Goal: Transaction & Acquisition: Purchase product/service

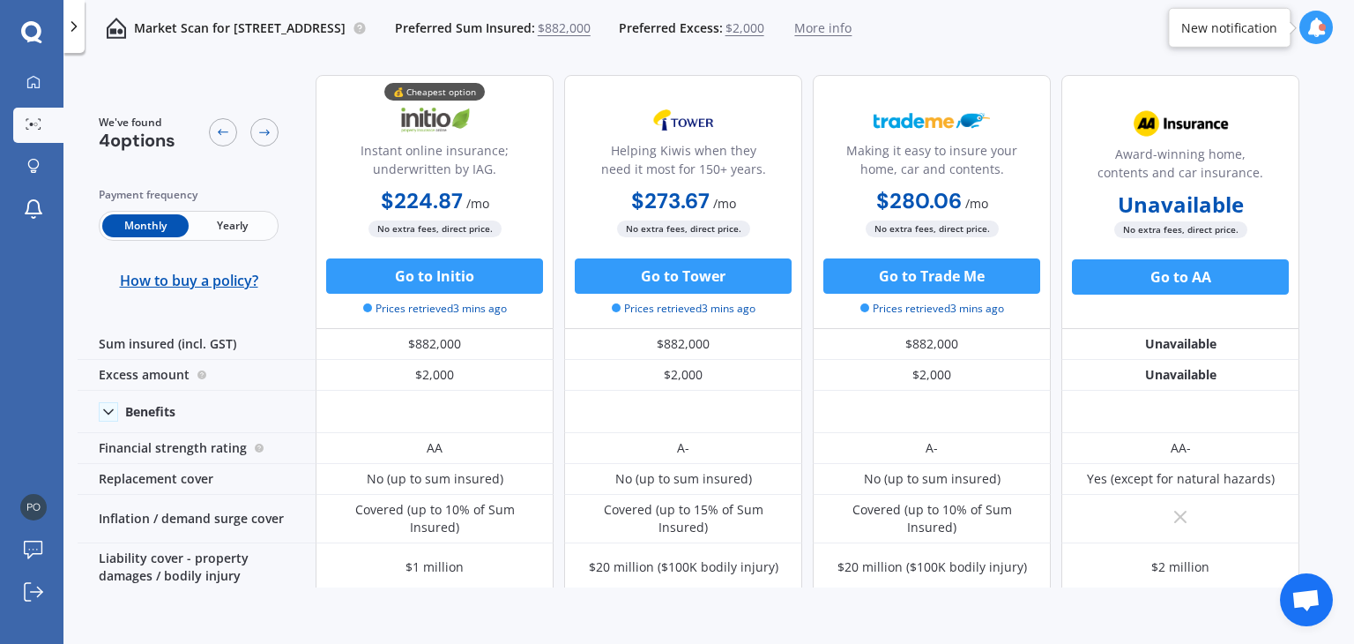
click at [1309, 30] on icon at bounding box center [1316, 27] width 19 height 19
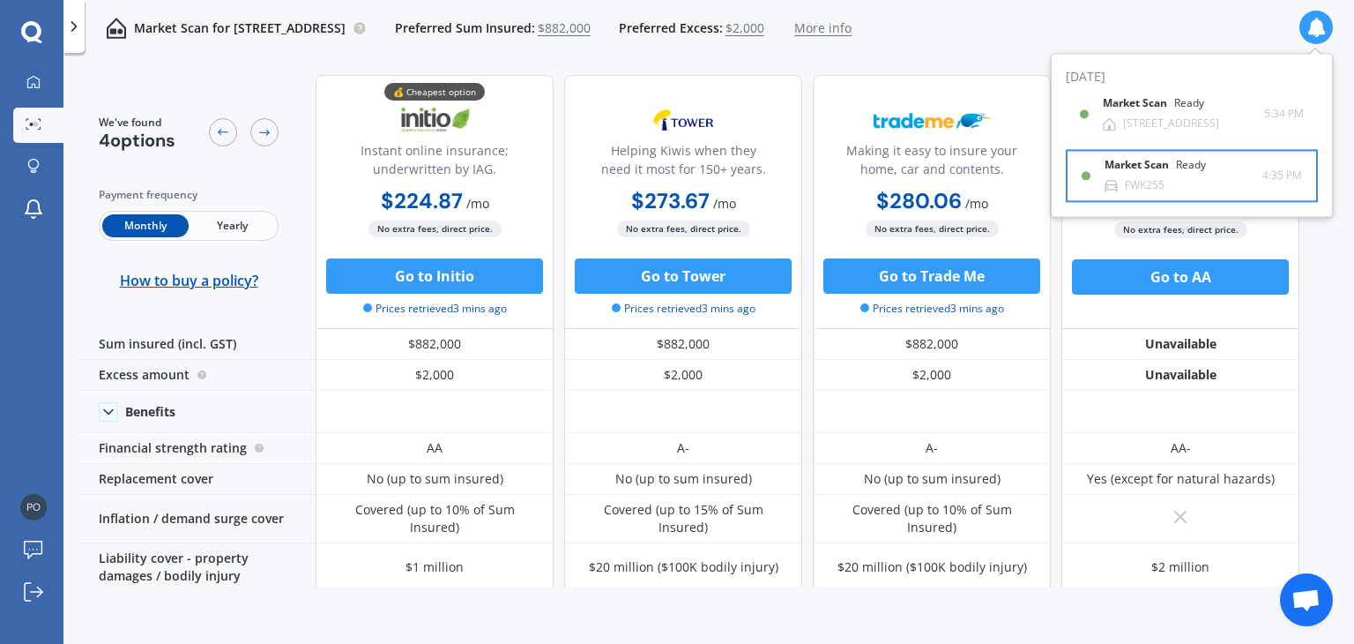
drag, startPoint x: 1174, startPoint y: 179, endPoint x: 1144, endPoint y: 170, distance: 31.3
click at [1144, 170] on b "Market Scan" at bounding box center [1140, 166] width 71 height 12
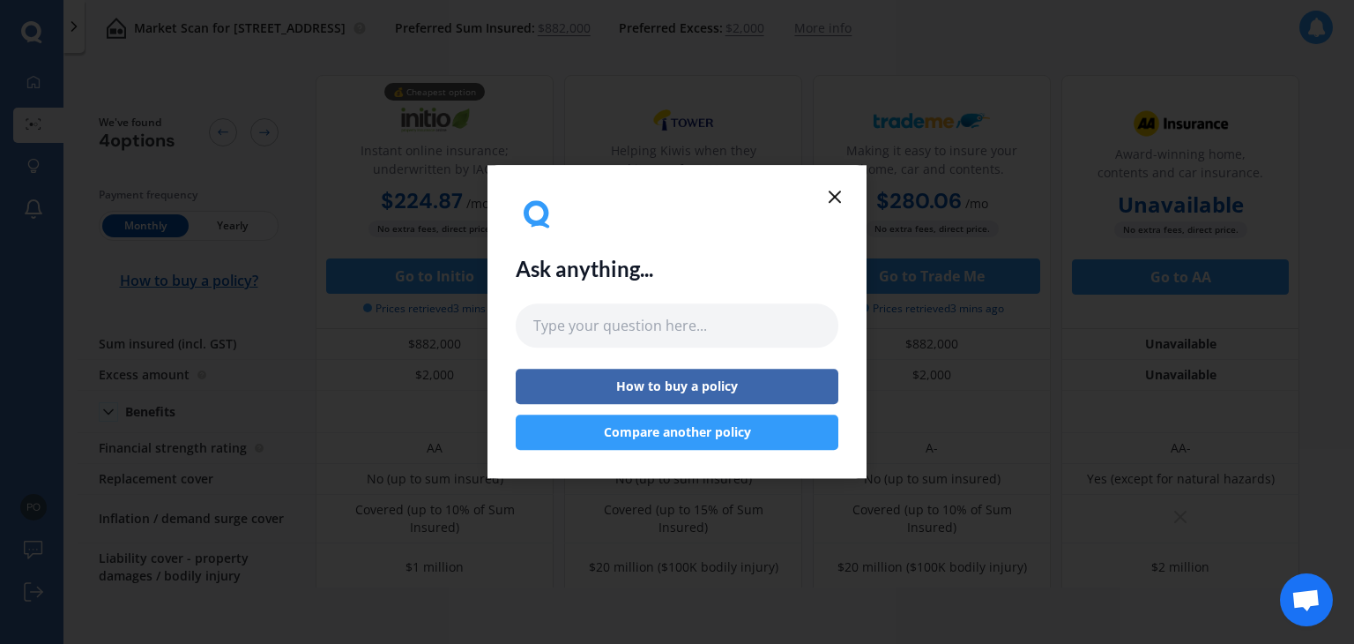
click at [831, 199] on line at bounding box center [835, 196] width 11 height 11
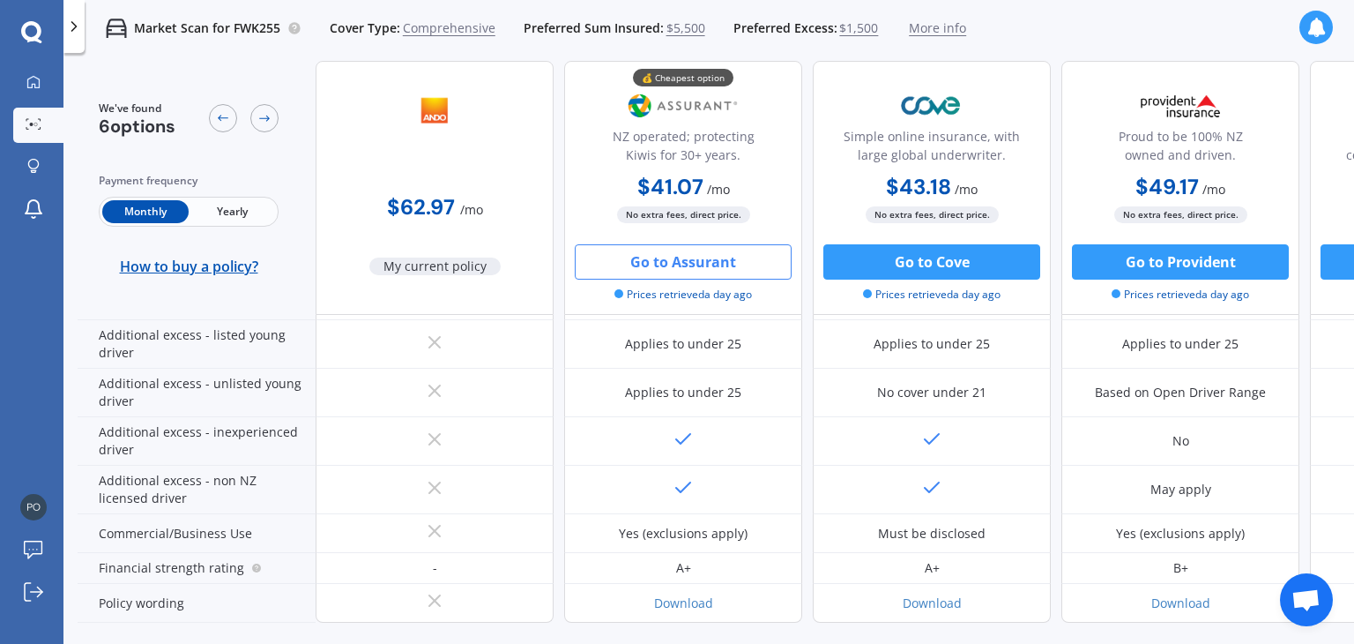
scroll to position [1007, 0]
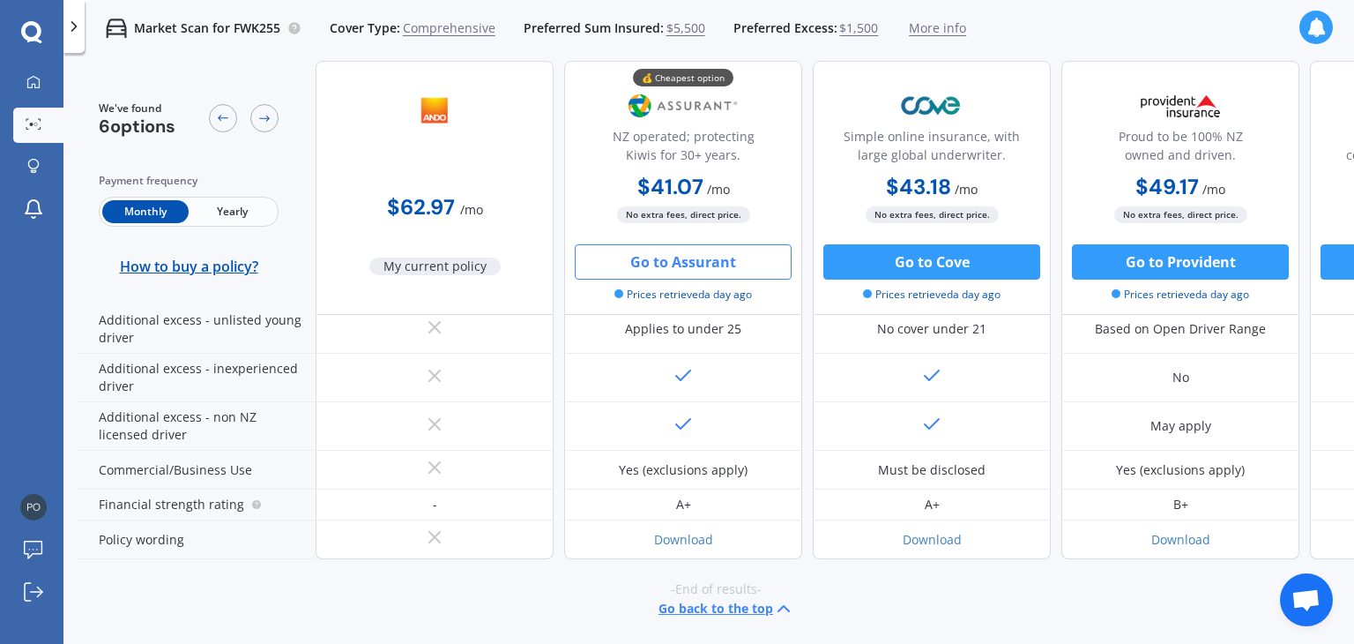
click at [675, 259] on button "Go to Assurant" at bounding box center [683, 261] width 217 height 35
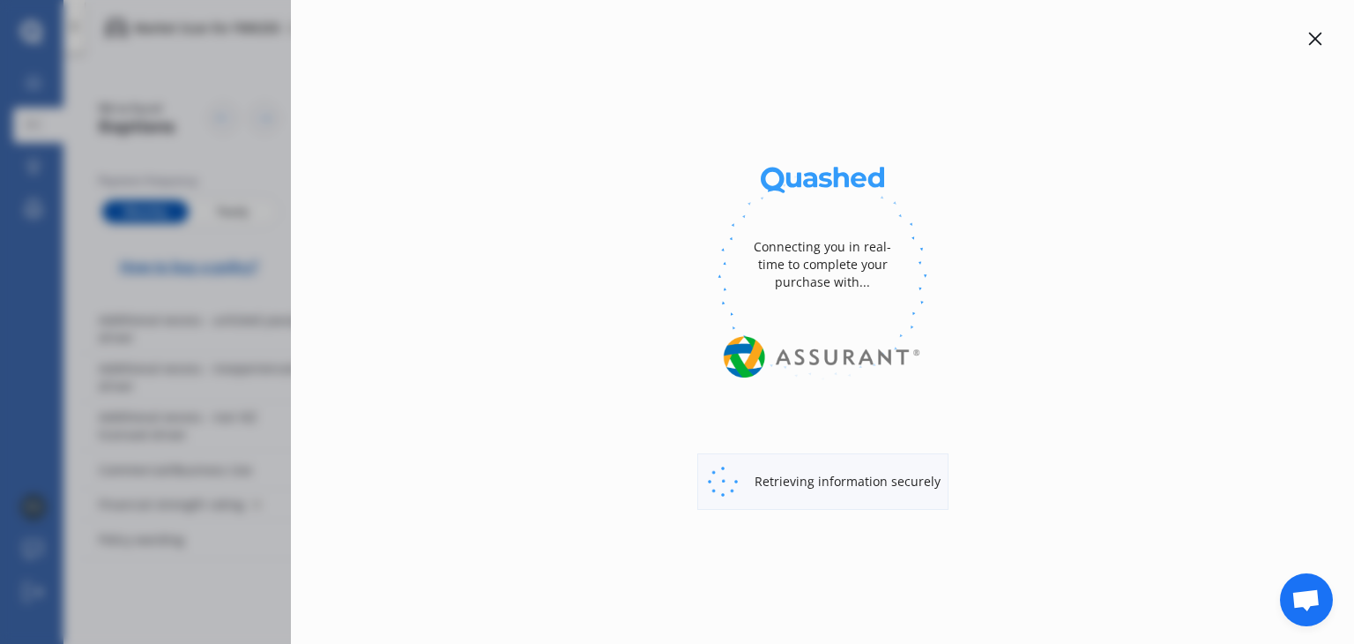
select select "full"
select select "1000.00"
select select "Canterbury"
select select "MAZDA"
select select "CX7"
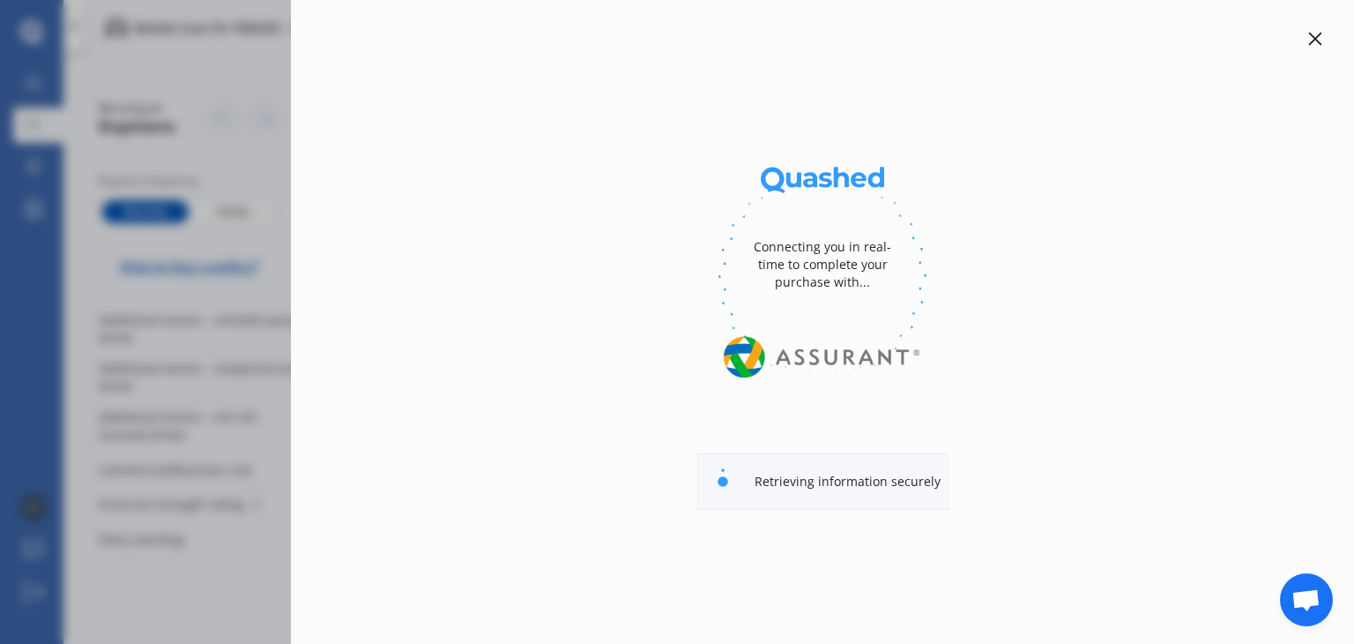
select select "WAGON 5 DR AUTO"
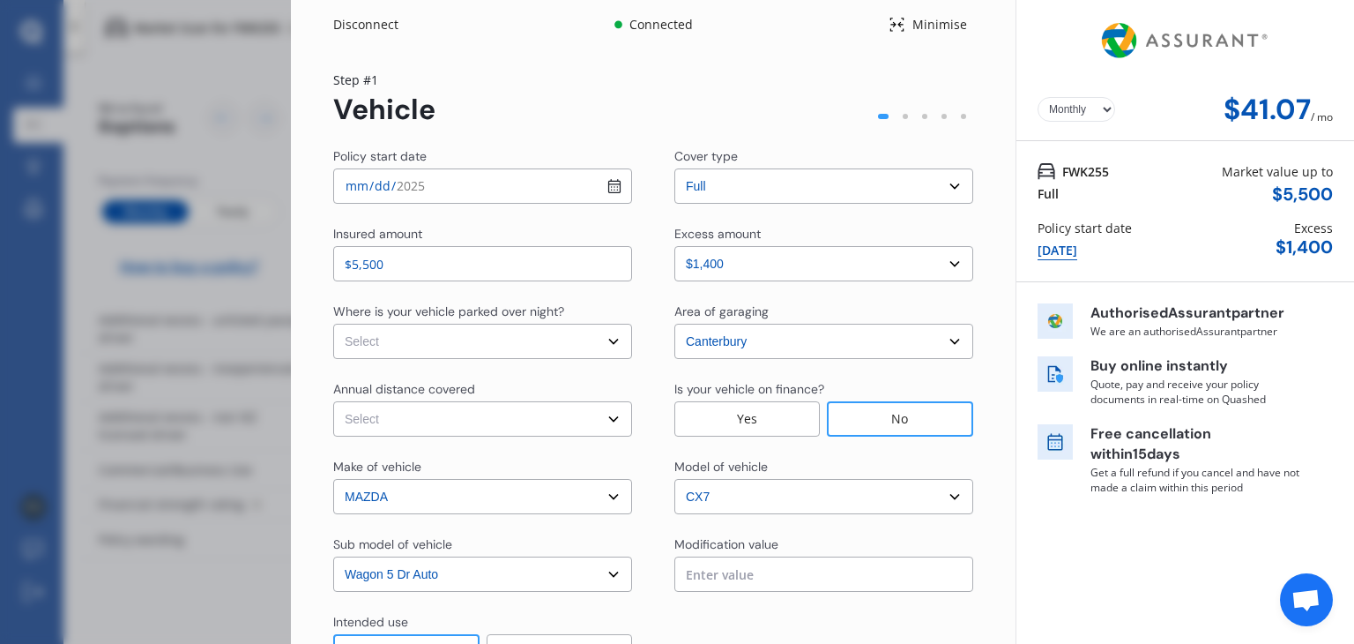
click at [489, 114] on div "Step # 1 Vehicle" at bounding box center [653, 99] width 640 height 56
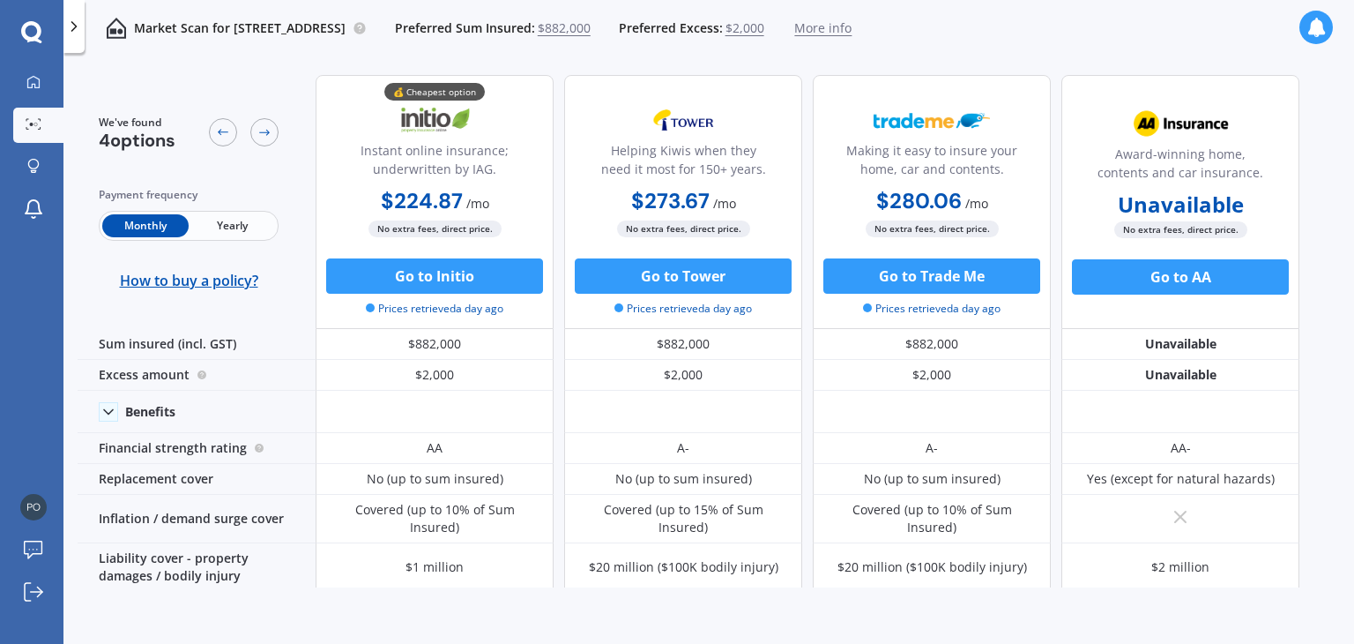
click at [229, 225] on span "Yearly" at bounding box center [232, 225] width 86 height 23
click at [143, 224] on span "Monthly" at bounding box center [145, 225] width 86 height 23
